Goal: Information Seeking & Learning: Learn about a topic

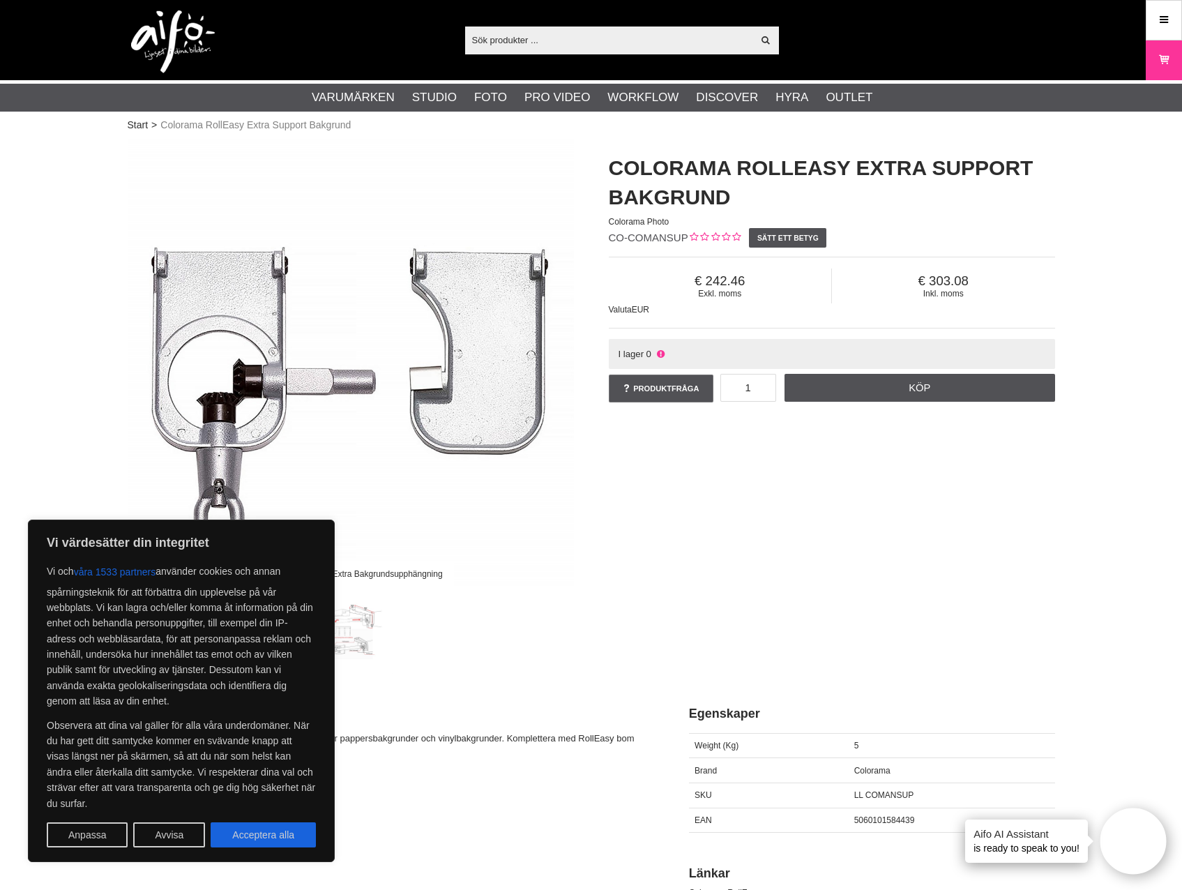
click at [301, 837] on button "Acceptera alla" at bounding box center [263, 834] width 105 height 25
checkbox input "true"
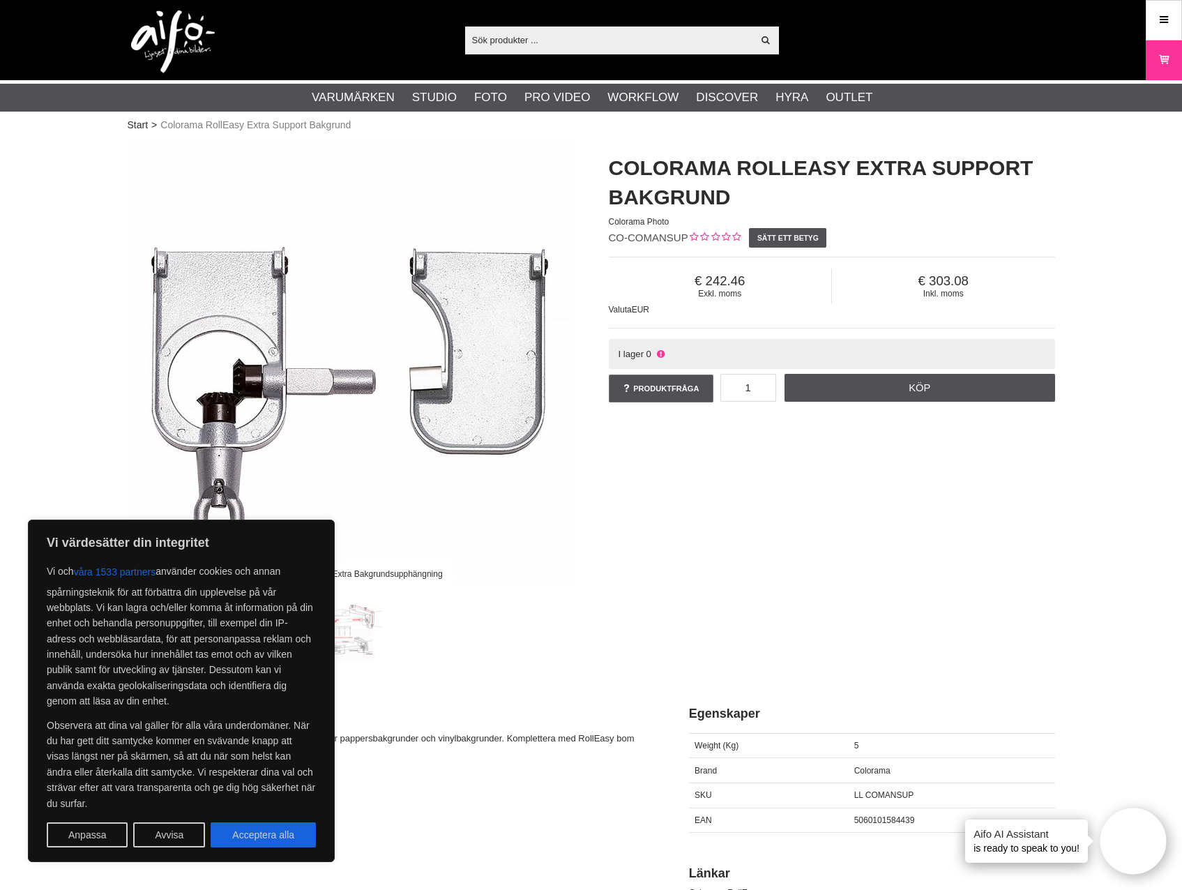
checkbox input "true"
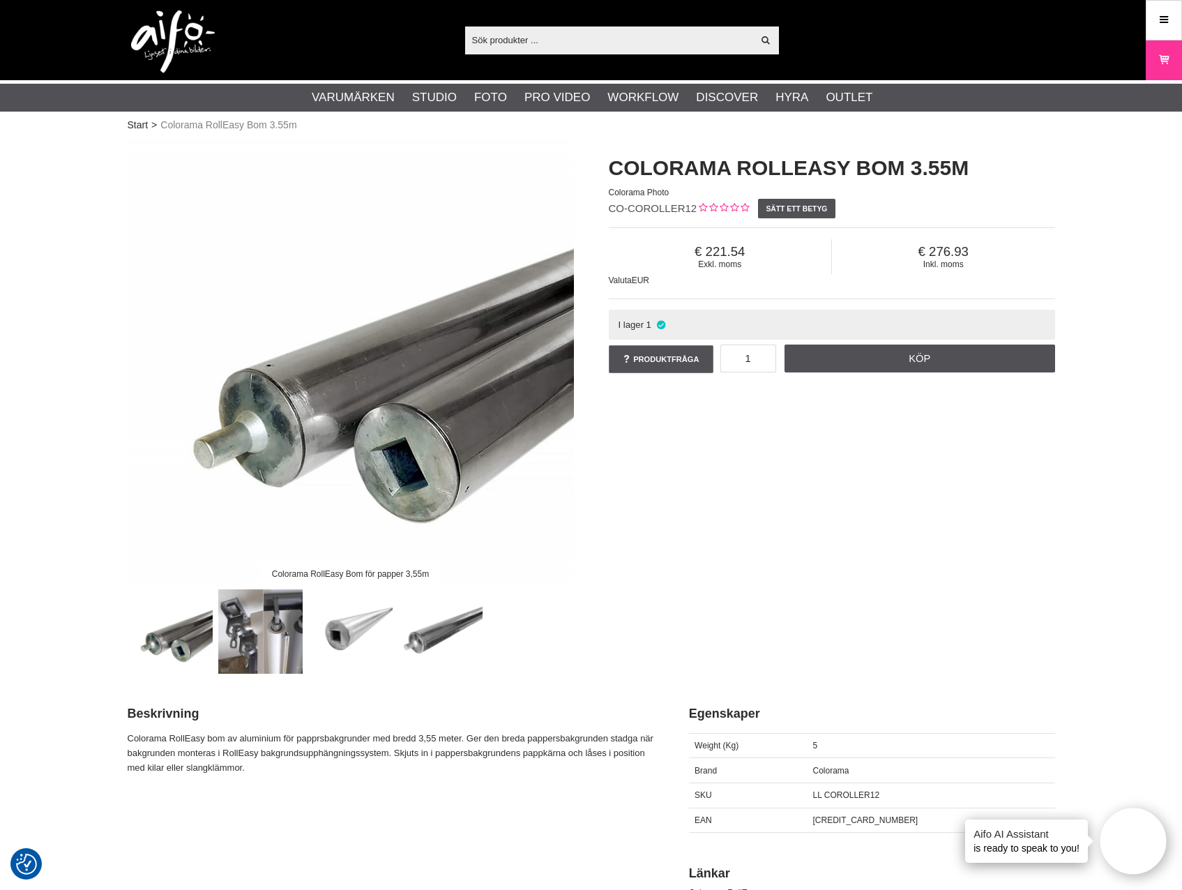
click at [262, 646] on img at bounding box center [260, 631] width 84 height 84
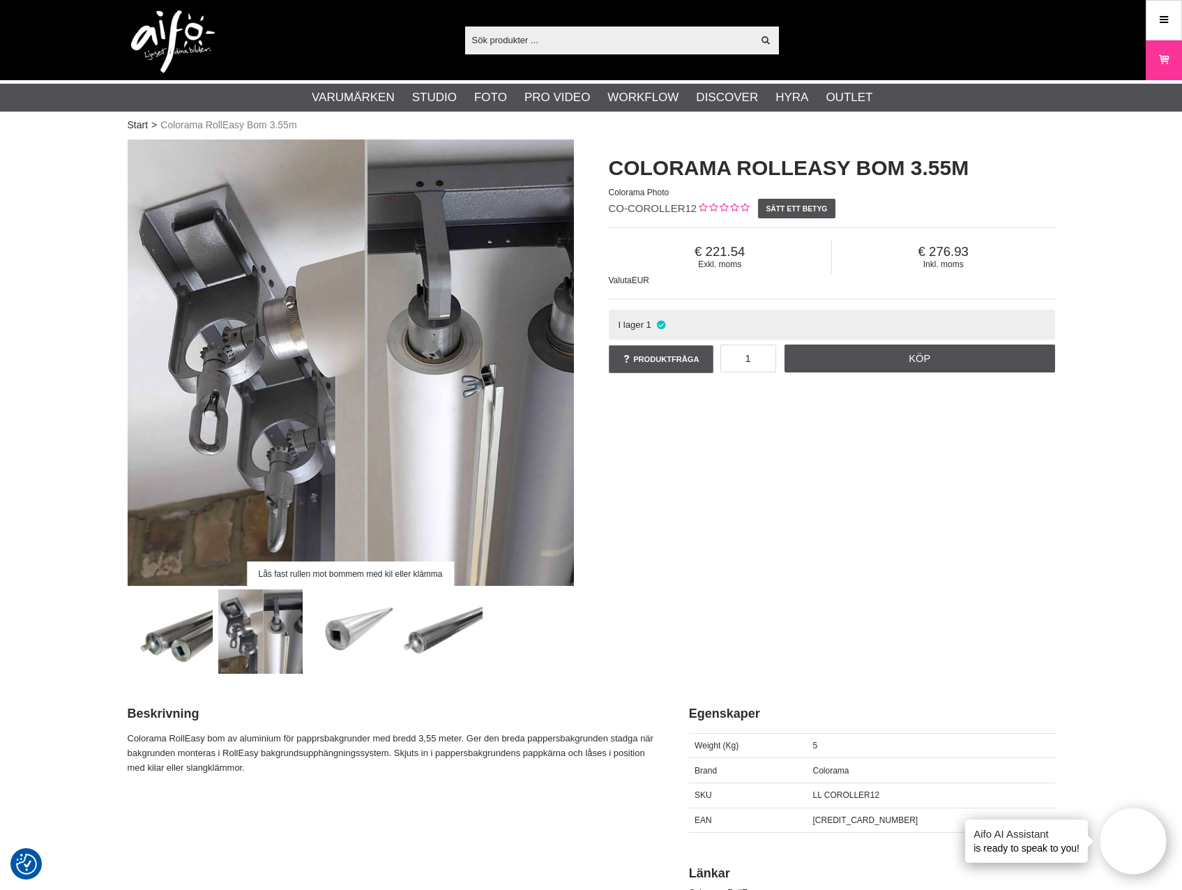
click at [352, 643] on img at bounding box center [350, 631] width 84 height 84
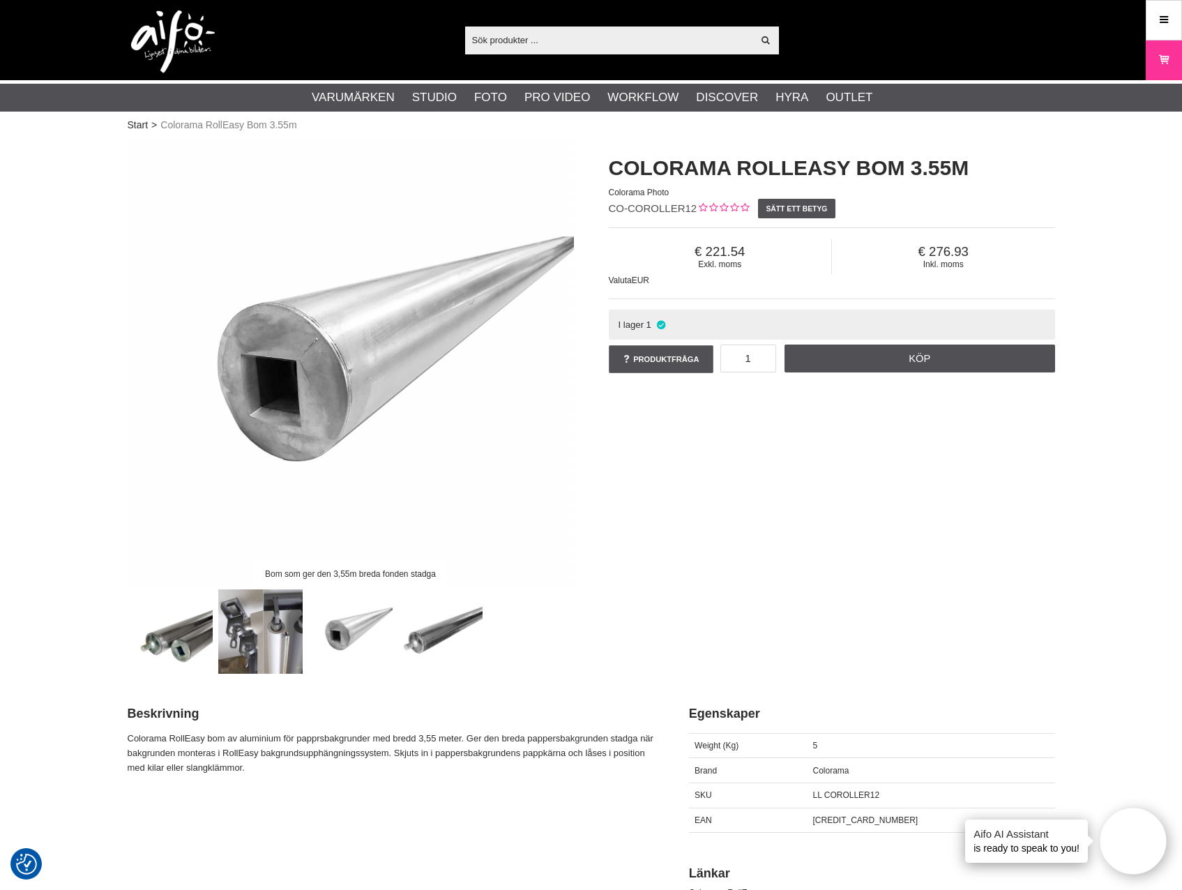
click at [458, 638] on img at bounding box center [440, 631] width 84 height 84
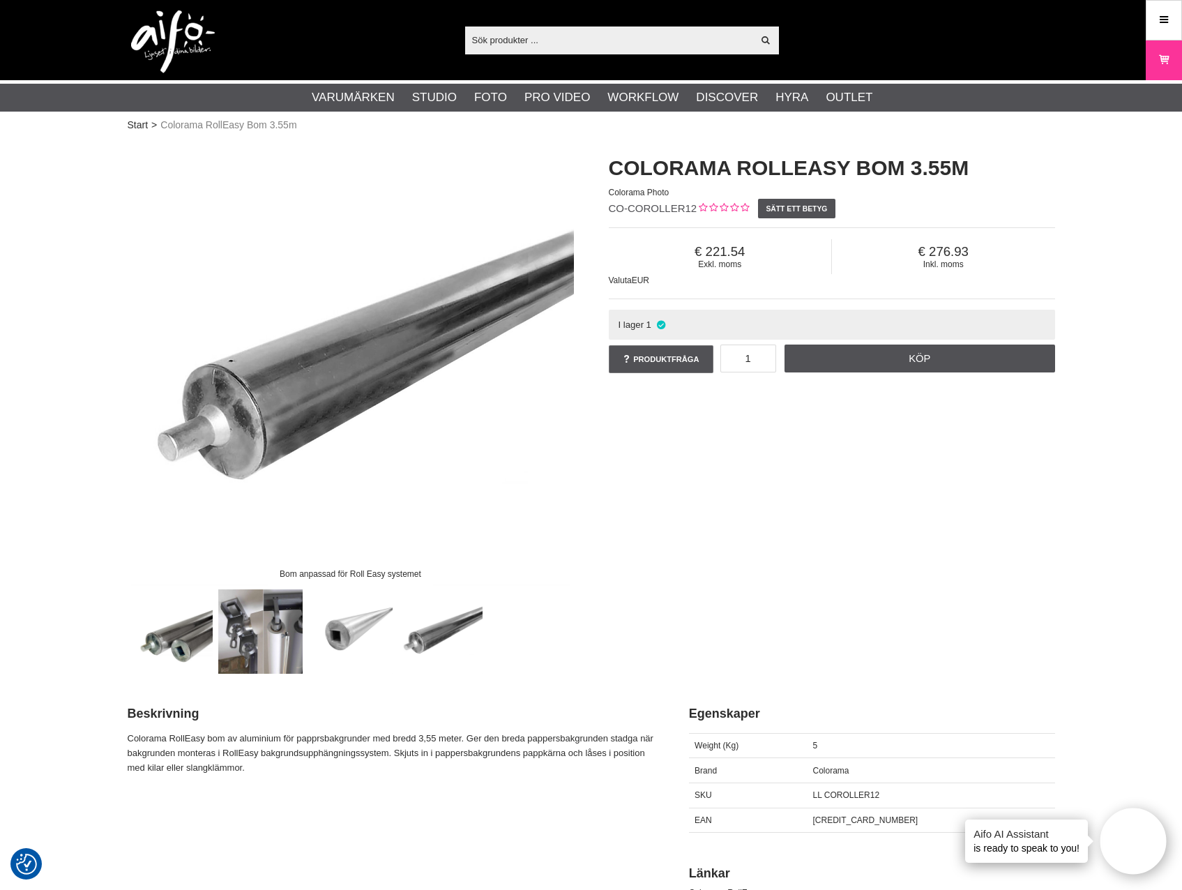
click at [280, 610] on img at bounding box center [260, 631] width 84 height 84
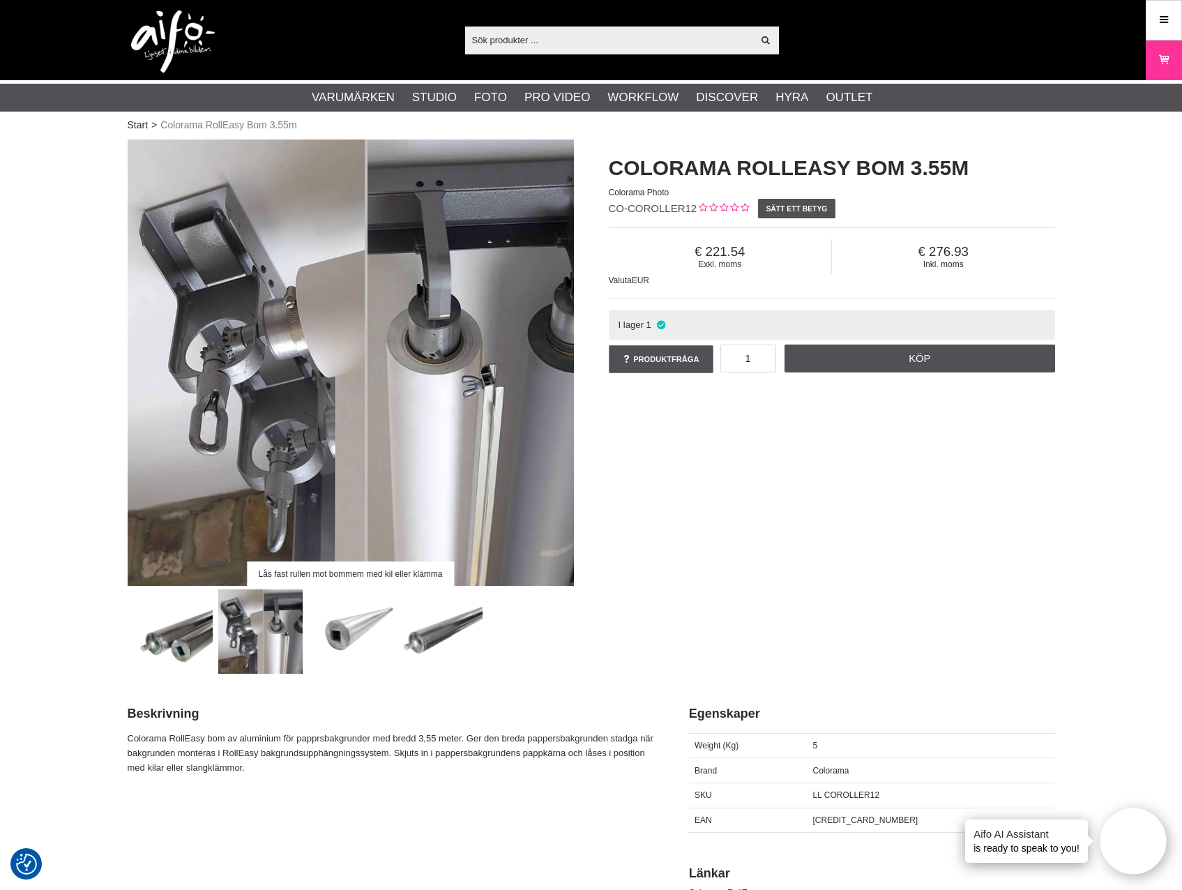
click at [167, 638] on img at bounding box center [170, 631] width 84 height 84
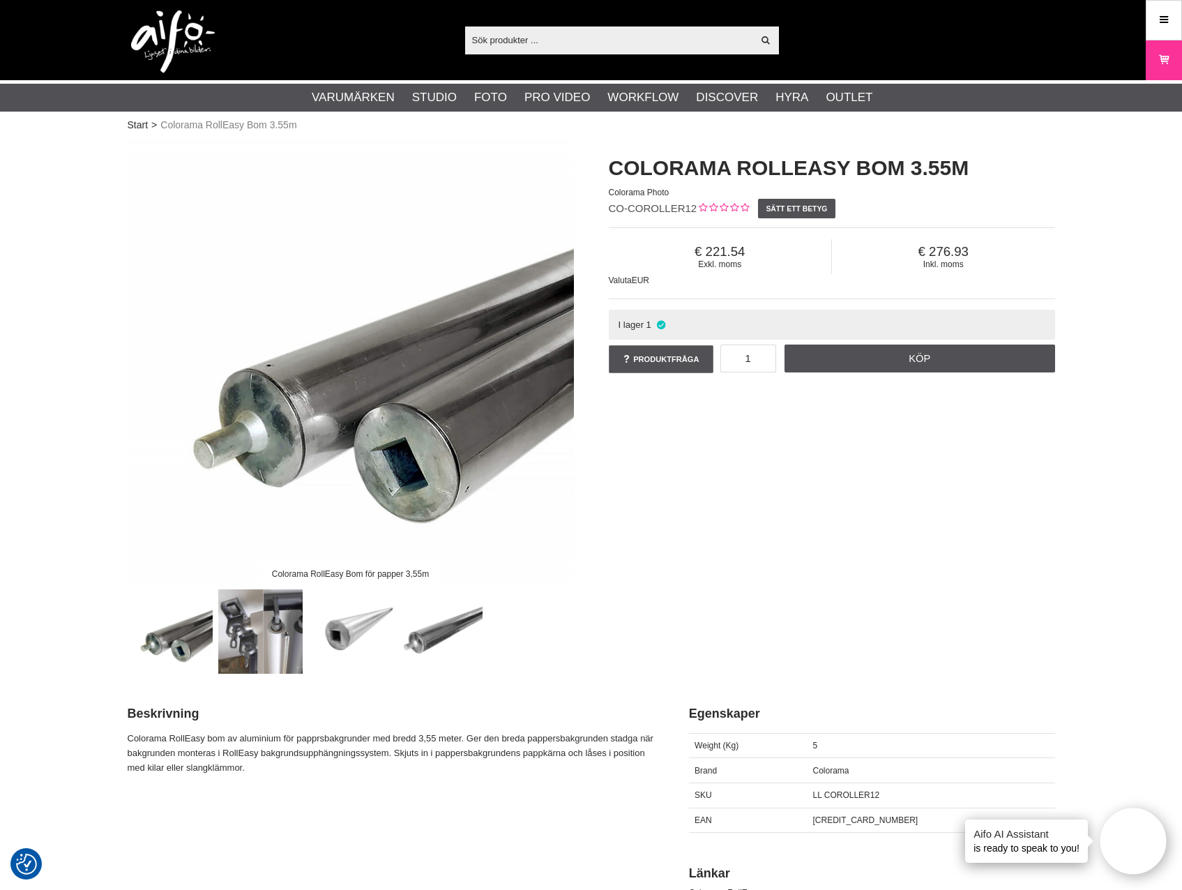
click at [274, 627] on img at bounding box center [260, 631] width 84 height 84
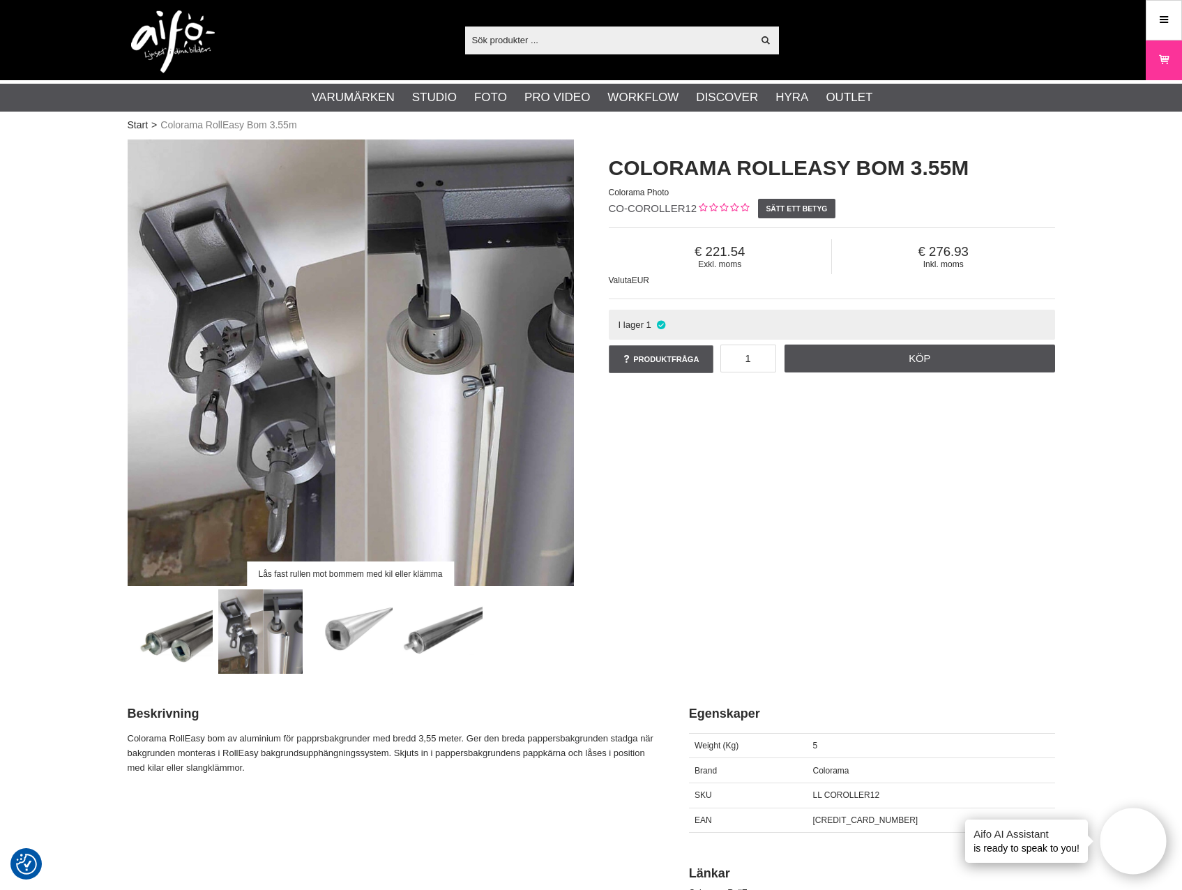
click at [237, 289] on img at bounding box center [351, 363] width 446 height 446
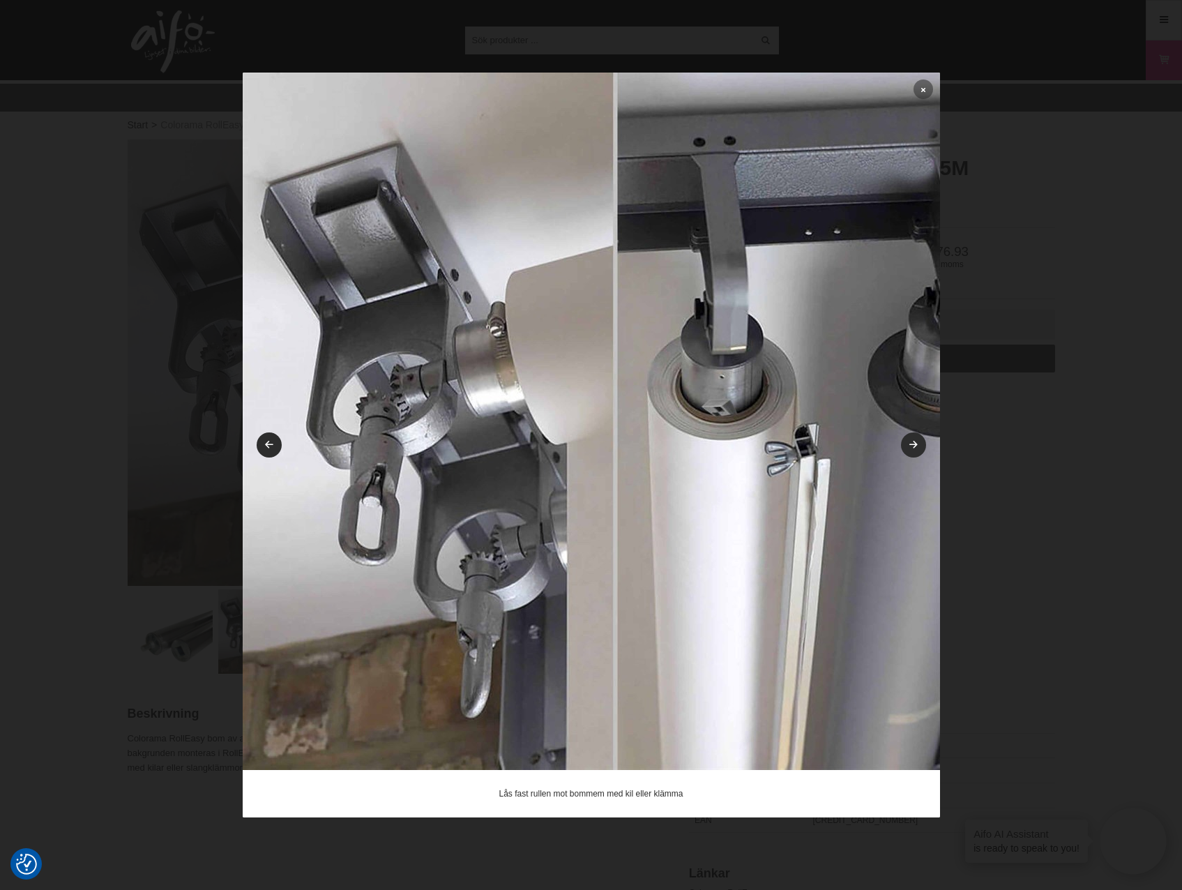
click at [917, 87] on link at bounding box center [924, 90] width 20 height 20
